Goal: Transaction & Acquisition: Purchase product/service

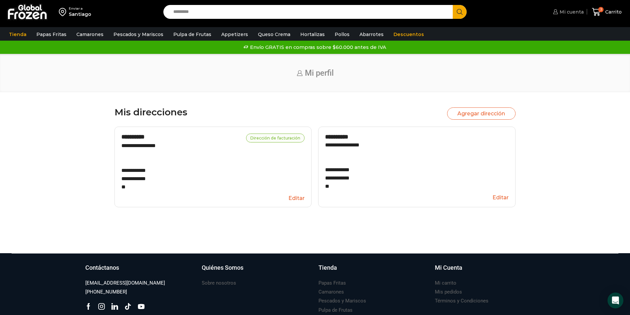
click at [577, 14] on span "Mi cuenta" at bounding box center [571, 12] width 26 height 7
click at [576, 10] on span "Mi cuenta" at bounding box center [571, 12] width 26 height 7
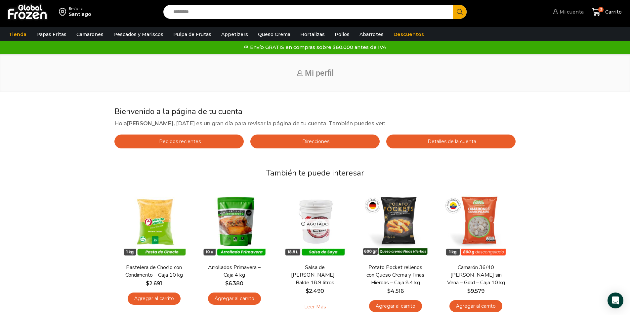
click at [570, 14] on span "Mi cuenta" at bounding box center [571, 12] width 26 height 7
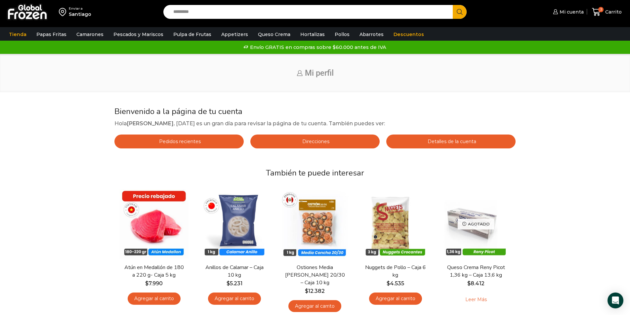
click at [438, 142] on span "Detalles de la cuenta" at bounding box center [451, 142] width 50 height 6
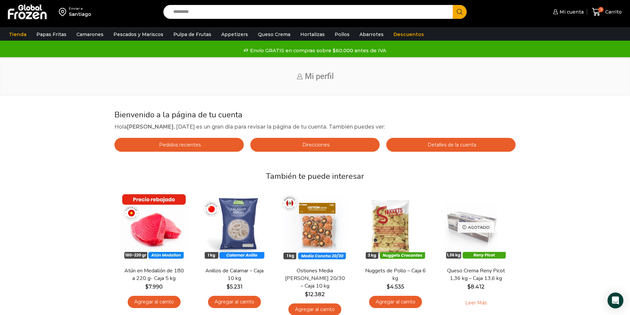
scroll to position [106, 0]
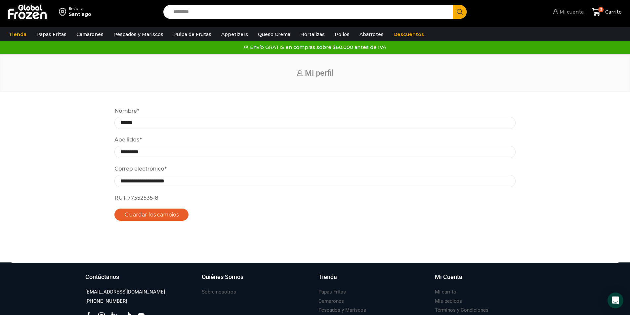
click at [561, 10] on span "Mi cuenta" at bounding box center [571, 12] width 26 height 7
click at [569, 13] on span "Mi cuenta" at bounding box center [571, 12] width 26 height 7
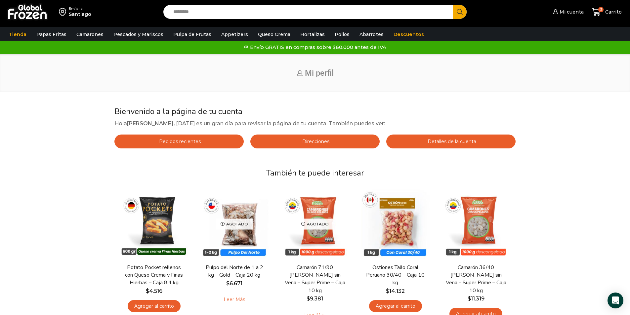
click at [301, 75] on h1 "Mi perfil" at bounding box center [315, 73] width 607 height 10
drag, startPoint x: 346, startPoint y: 67, endPoint x: 353, endPoint y: 67, distance: 7.3
click at [346, 67] on div "Inicio Mi perfil" at bounding box center [315, 73] width 630 height 38
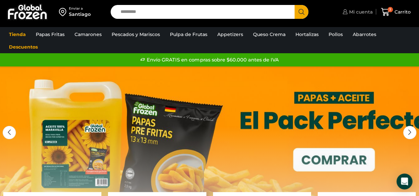
click at [346, 12] on icon at bounding box center [344, 11] width 5 height 5
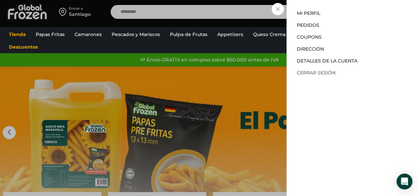
click at [317, 72] on link "Cerrar sesión" at bounding box center [315, 73] width 39 height 6
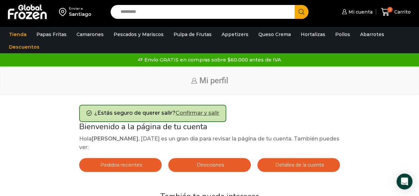
click at [214, 113] on link "Confirmar y salir" at bounding box center [197, 113] width 44 height 6
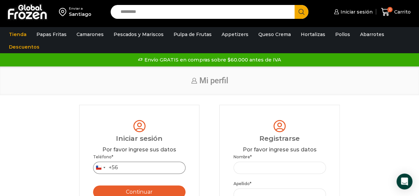
click at [162, 171] on input "Teléfono *" at bounding box center [139, 168] width 92 height 12
type input "*********"
click at [170, 190] on button "Continuar" at bounding box center [139, 192] width 92 height 13
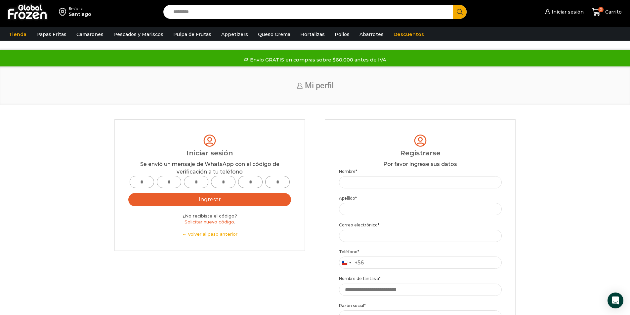
click at [141, 181] on input "text" at bounding box center [142, 182] width 24 height 12
type input "*"
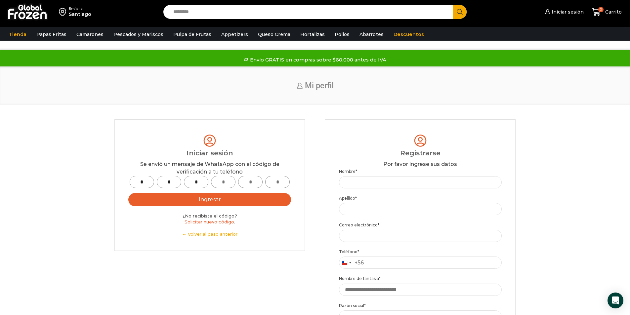
type input "*"
click at [202, 196] on button "Ingresar" at bounding box center [209, 199] width 163 height 13
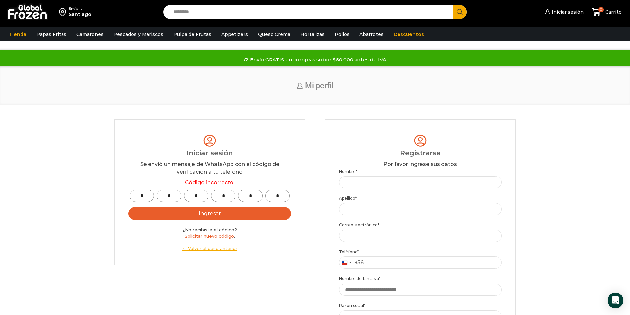
click at [199, 196] on input "*" at bounding box center [196, 196] width 24 height 12
type input "*"
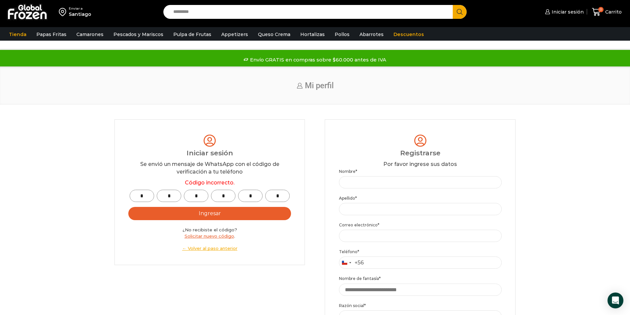
click at [210, 196] on button "Ingresar" at bounding box center [209, 213] width 163 height 13
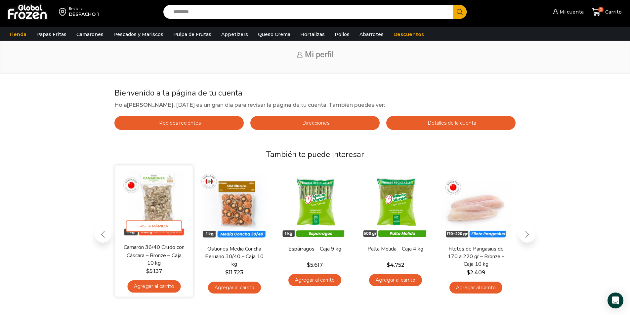
scroll to position [33, 0]
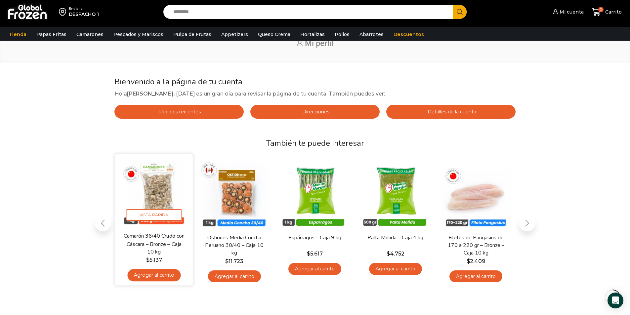
click at [154, 279] on link "Agregar al carrito" at bounding box center [153, 275] width 53 height 12
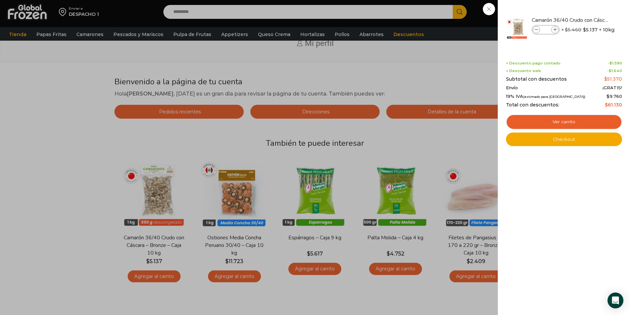
click at [591, 20] on div "1 Carrito 1 1 Shopping Cart *" at bounding box center [607, 12] width 33 height 16
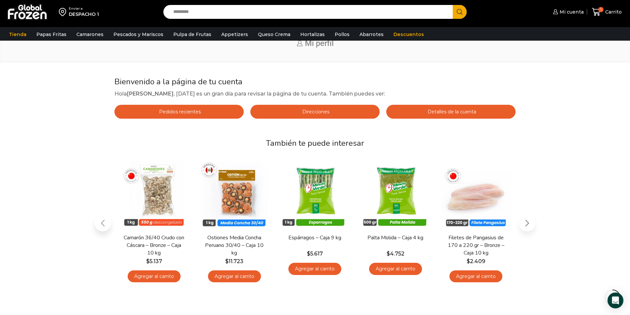
click at [520, 224] on div "Next slide" at bounding box center [527, 223] width 17 height 17
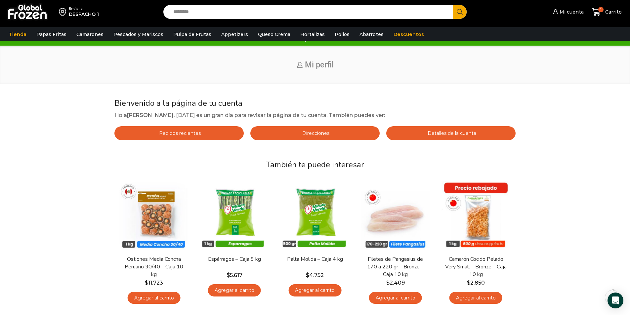
scroll to position [0, 0]
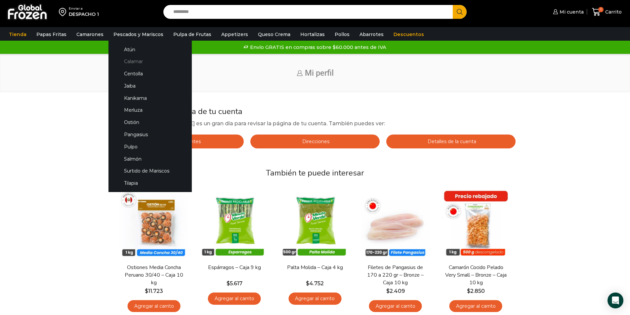
click at [127, 60] on link "Calamar" at bounding box center [150, 62] width 70 height 12
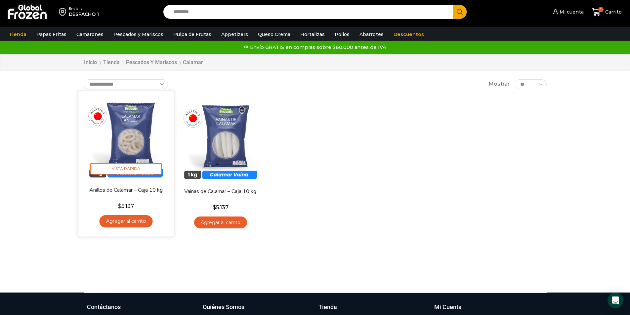
click at [121, 224] on link "Agregar al carrito" at bounding box center [125, 221] width 53 height 12
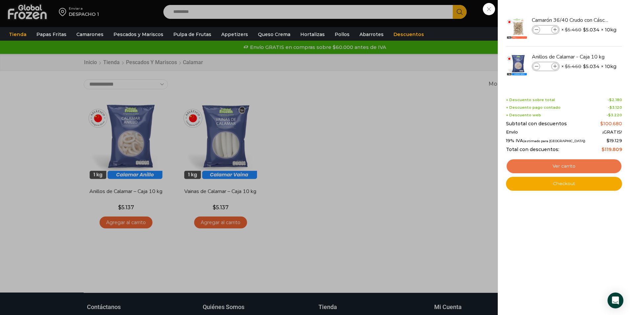
click at [584, 161] on link "Ver carrito" at bounding box center [564, 166] width 116 height 15
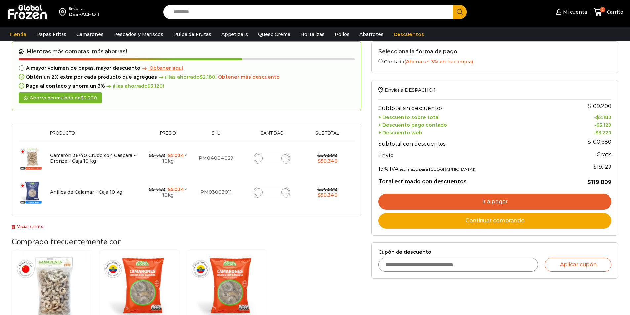
scroll to position [66, 0]
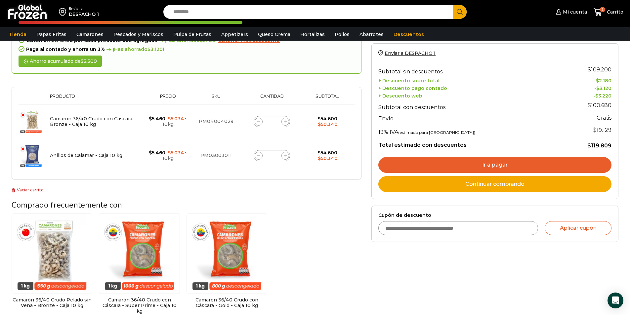
click at [449, 226] on input "Cupón de descuento" at bounding box center [458, 228] width 160 height 14
type input "*********"
click at [545, 221] on button "Aplicar cupón" at bounding box center [578, 228] width 67 height 14
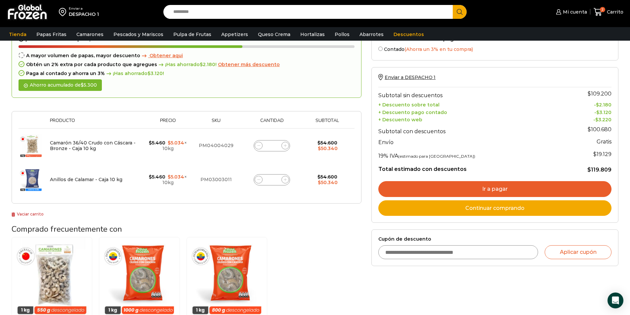
scroll to position [66, 0]
click at [562, 189] on link "Ir a pagar" at bounding box center [494, 190] width 233 height 16
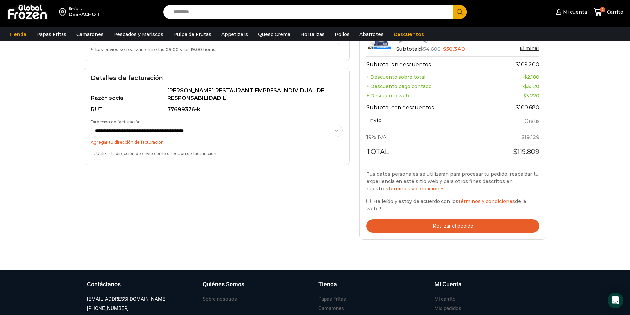
scroll to position [199, 0]
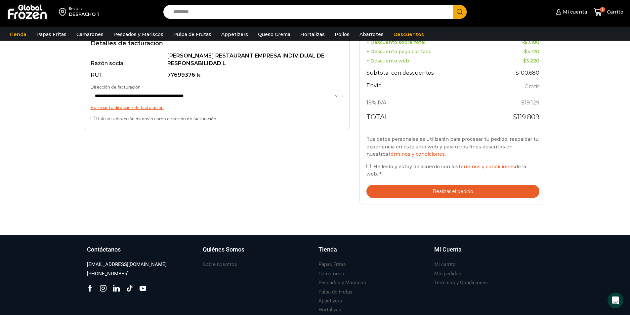
click at [414, 193] on button "Realizar el pedido" at bounding box center [453, 192] width 173 height 14
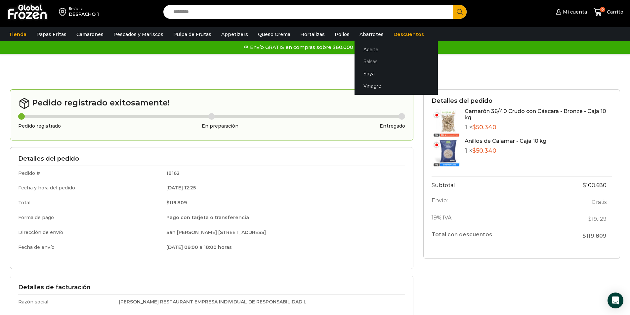
click at [361, 60] on link "Salsas" at bounding box center [396, 62] width 83 height 12
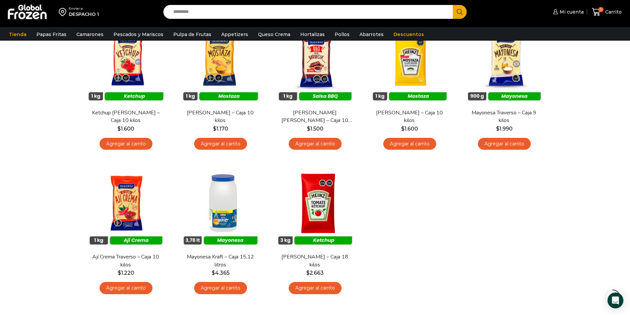
scroll to position [99, 0]
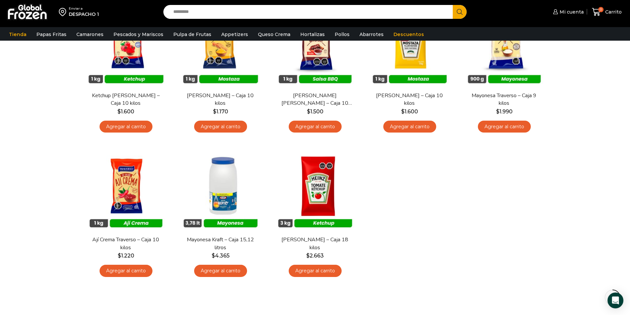
click at [416, 220] on div "En stock Vista Rápida Ketchup Traverso – Caja 10 kilos $ 1.600 Agregar al carri…" at bounding box center [315, 141] width 473 height 289
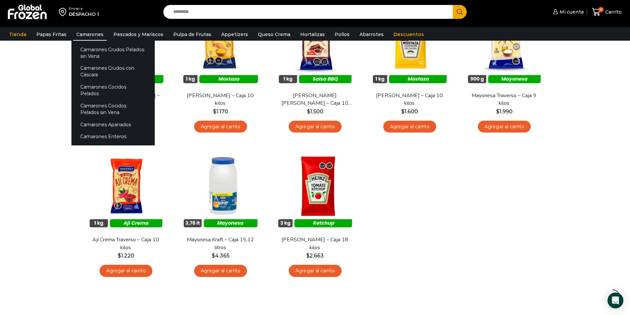
click at [96, 34] on link "Camarones" at bounding box center [90, 34] width 34 height 13
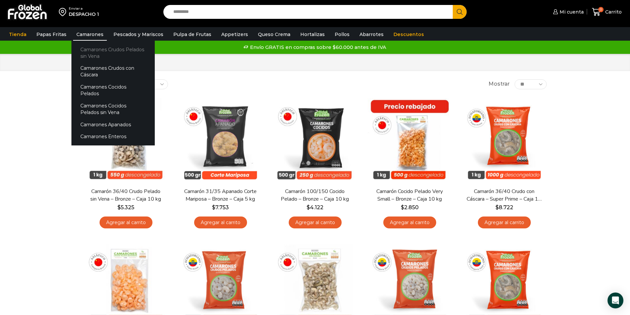
click at [92, 51] on link "Camarones Crudos Pelados sin Vena" at bounding box center [112, 52] width 83 height 19
